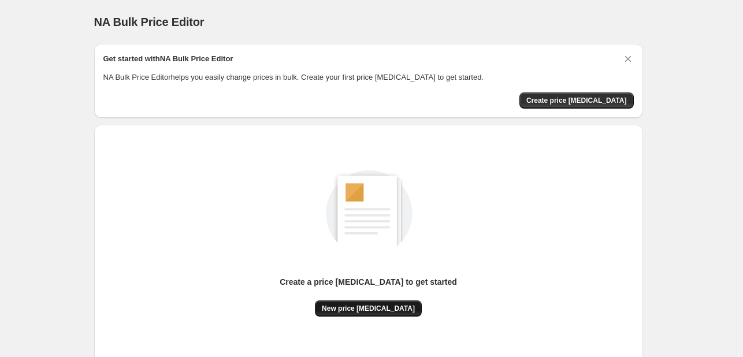
click at [379, 308] on span "New price [MEDICAL_DATA]" at bounding box center [368, 308] width 93 height 9
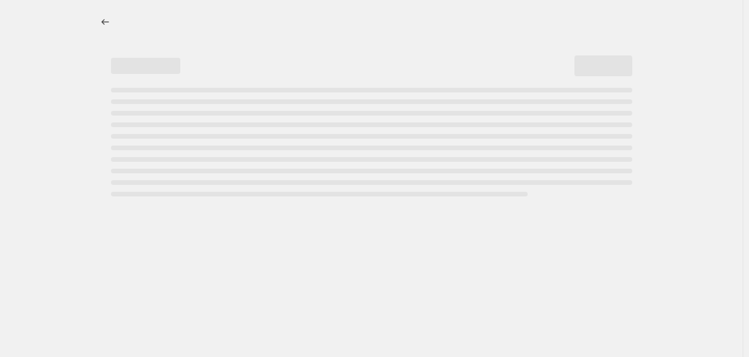
select select "percentage"
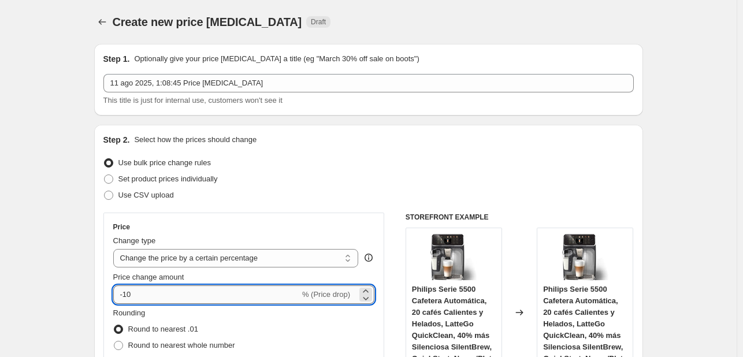
click at [198, 301] on input "-10" at bounding box center [206, 294] width 187 height 18
type input "-1"
type input "3"
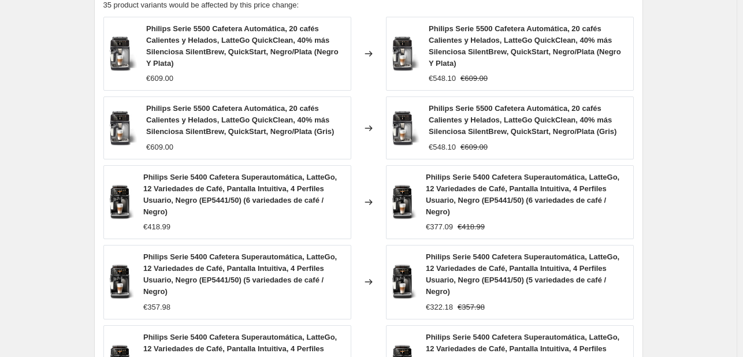
scroll to position [897, 0]
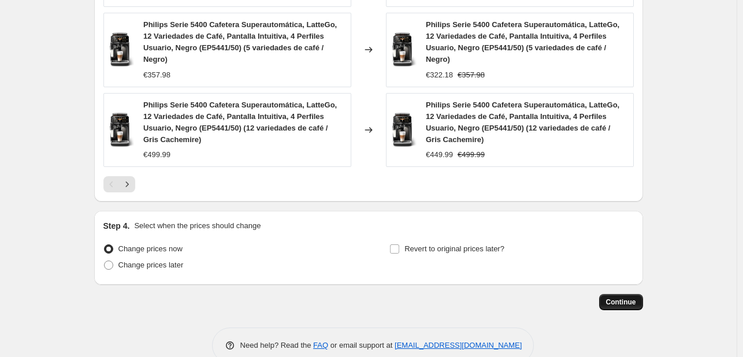
type input "-30"
click at [629, 298] on span "Continue" at bounding box center [621, 302] width 30 height 9
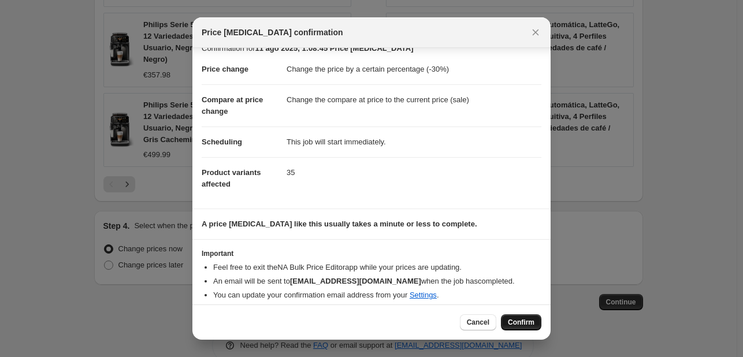
scroll to position [22, 0]
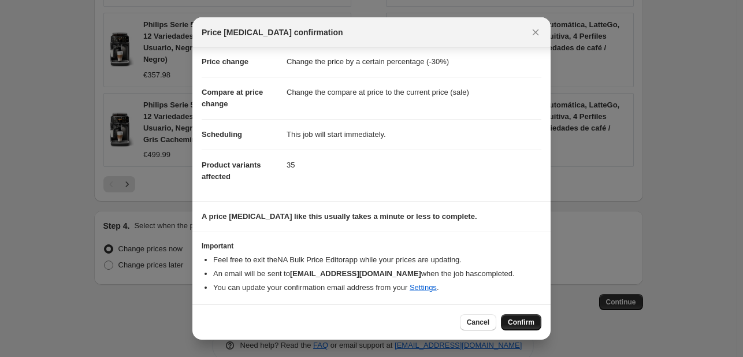
click at [518, 318] on span "Confirm" at bounding box center [521, 322] width 27 height 9
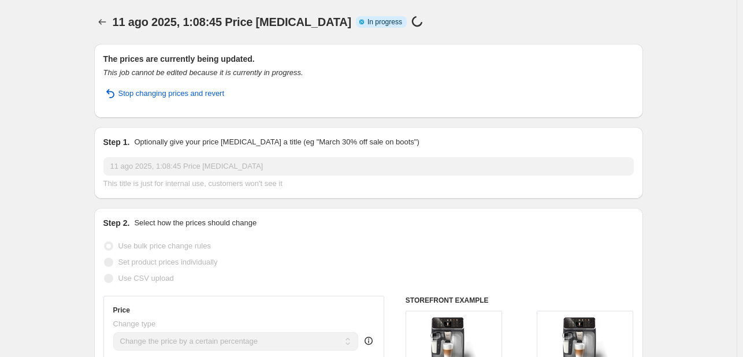
select select "percentage"
